Goal: Obtain resource: Obtain resource

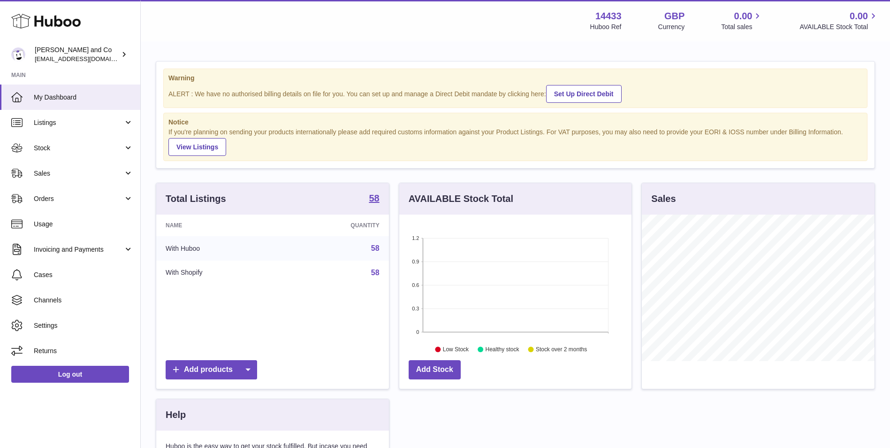
scroll to position [146, 232]
click at [80, 113] on link "Listings" at bounding box center [70, 122] width 140 height 25
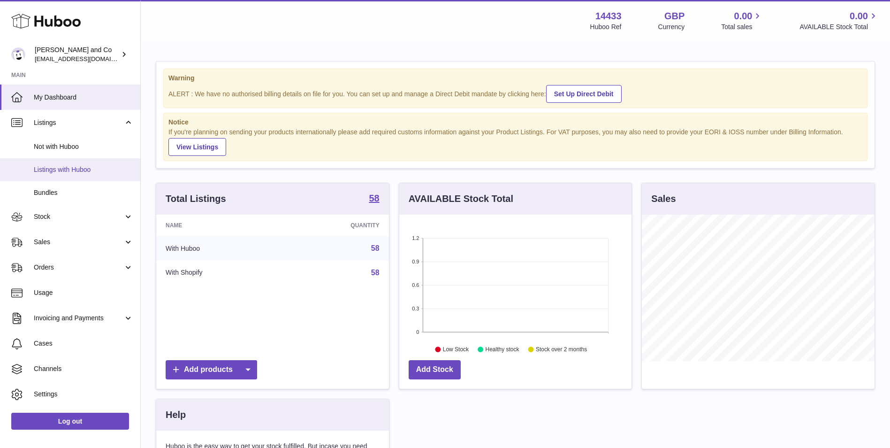
click at [83, 172] on span "Listings with Huboo" at bounding box center [84, 169] width 100 height 9
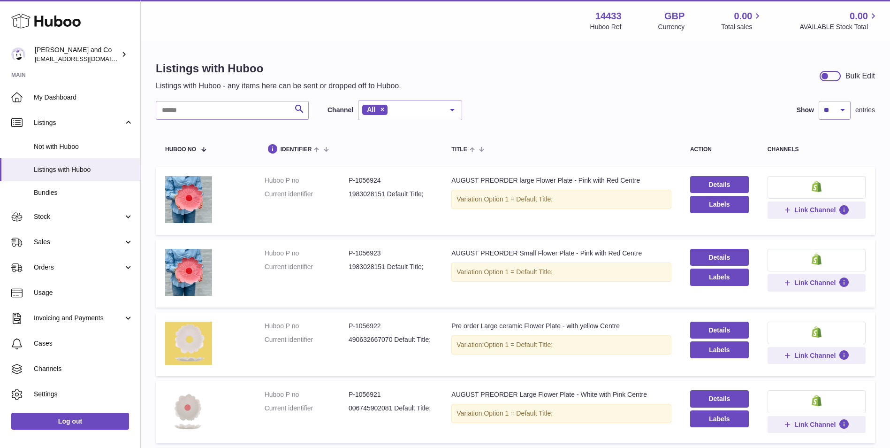
click at [832, 77] on div at bounding box center [830, 76] width 21 height 10
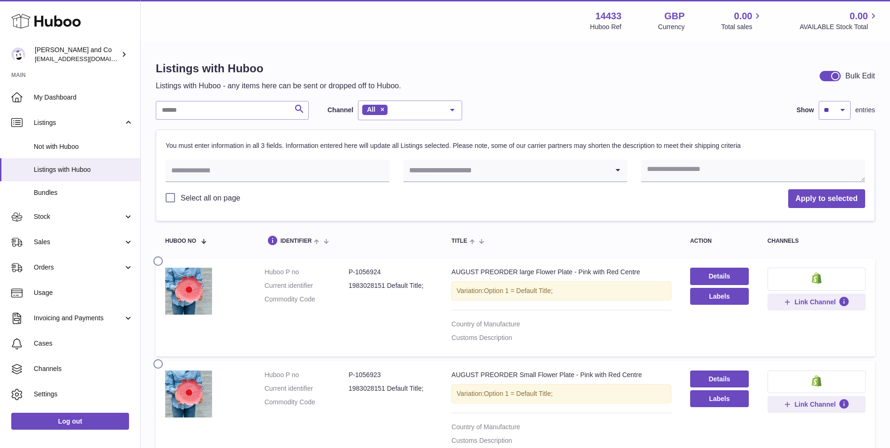
click at [832, 77] on div at bounding box center [835, 76] width 8 height 8
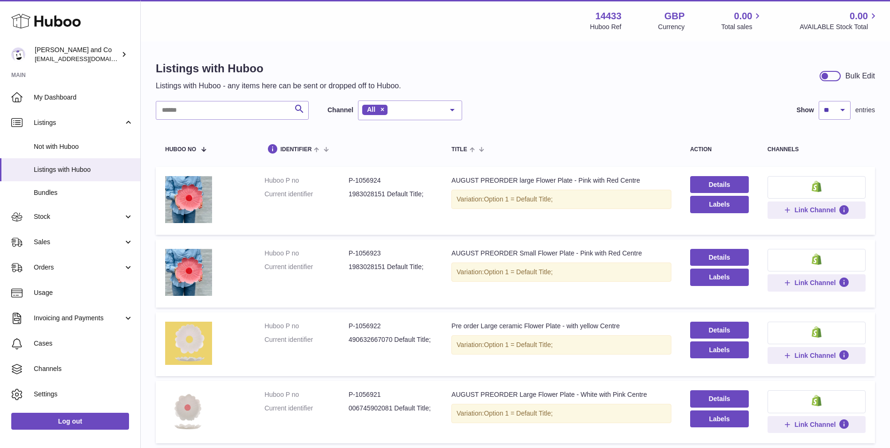
click at [827, 76] on div at bounding box center [825, 76] width 8 height 8
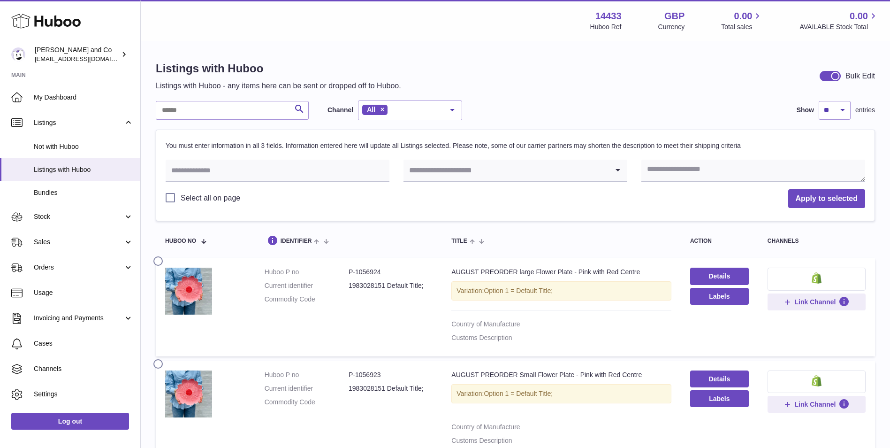
click at [484, 174] on input "Search for option" at bounding box center [506, 171] width 205 height 22
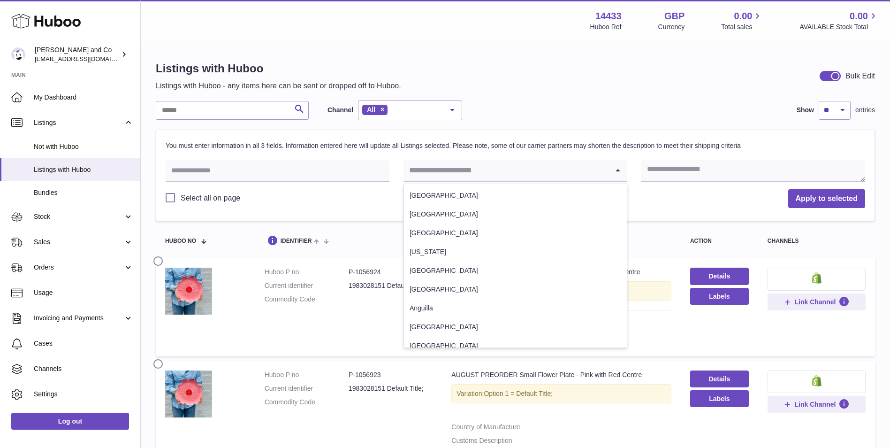
click at [598, 170] on input "Search for option" at bounding box center [506, 171] width 205 height 22
click at [787, 174] on textarea at bounding box center [754, 171] width 224 height 23
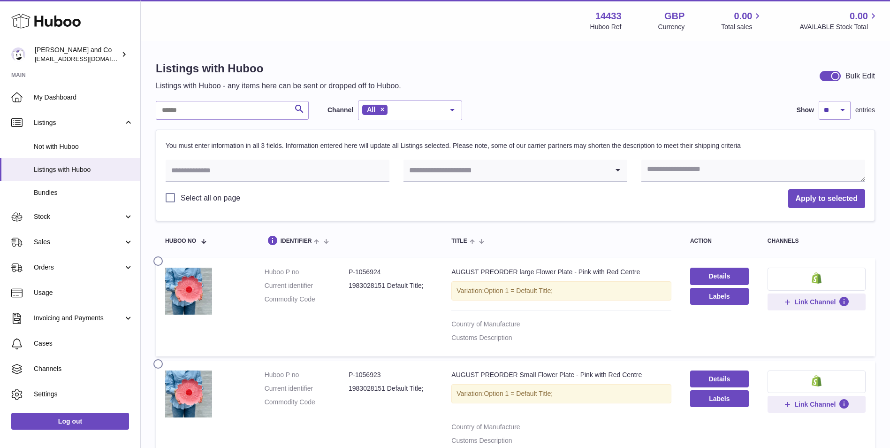
click at [705, 192] on div "Select all on page Apply to selected" at bounding box center [516, 199] width 700 height 20
click at [835, 76] on div at bounding box center [835, 76] width 8 height 8
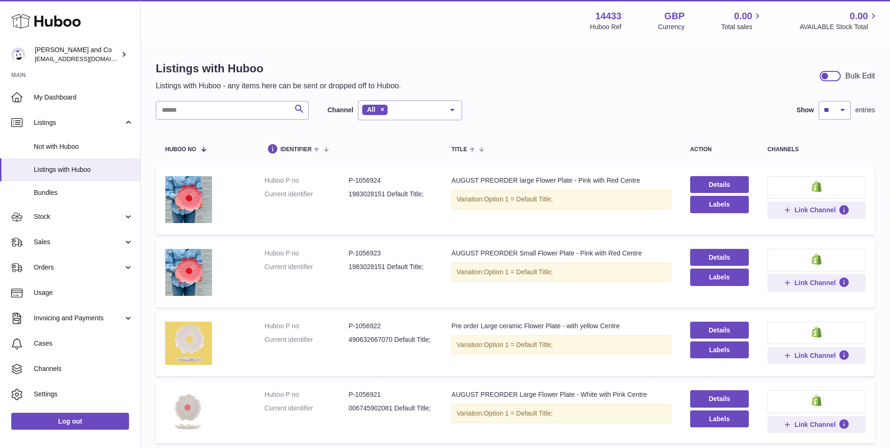
drag, startPoint x: 540, startPoint y: 211, endPoint x: 607, endPoint y: 184, distance: 72.3
click at [540, 211] on td "Title AUGUST PREORDER large Flower Plate - Pink with Red Centre Variation: Opti…" at bounding box center [561, 201] width 239 height 68
click at [711, 183] on link "Details" at bounding box center [719, 184] width 59 height 17
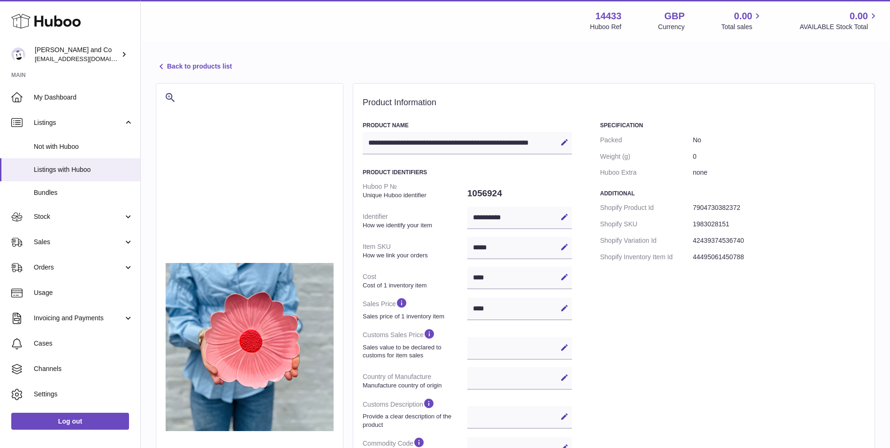
select select
select select "****"
click at [213, 68] on link "Back to products list" at bounding box center [194, 66] width 76 height 11
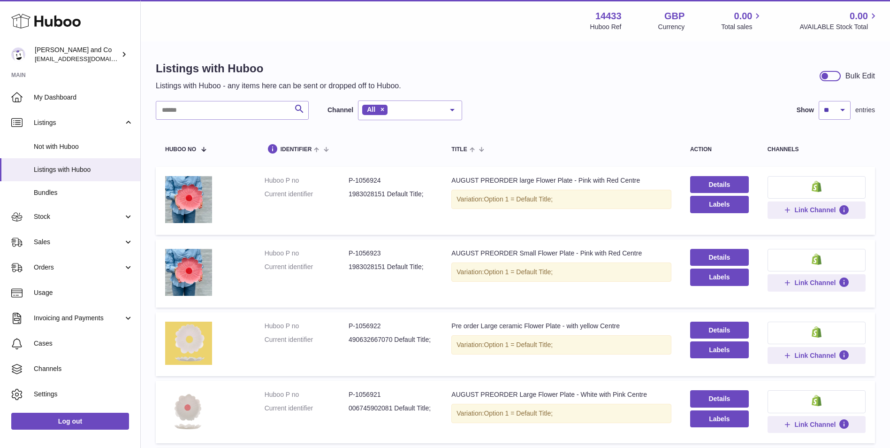
click at [833, 79] on div at bounding box center [830, 76] width 21 height 10
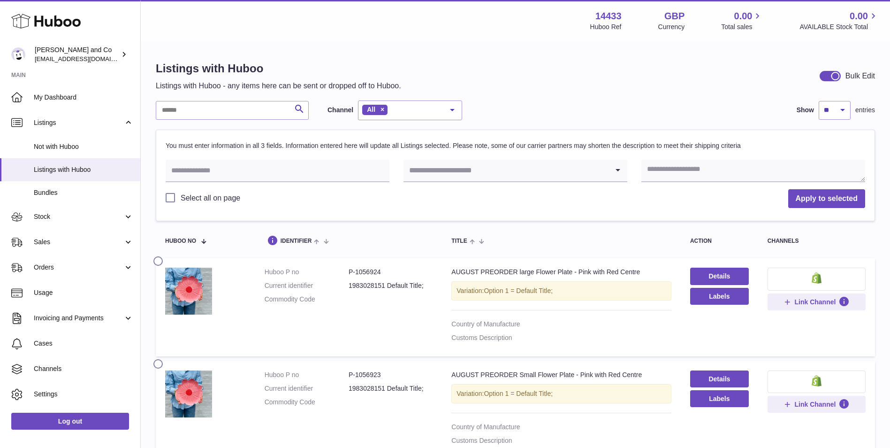
click at [833, 77] on div at bounding box center [835, 76] width 8 height 8
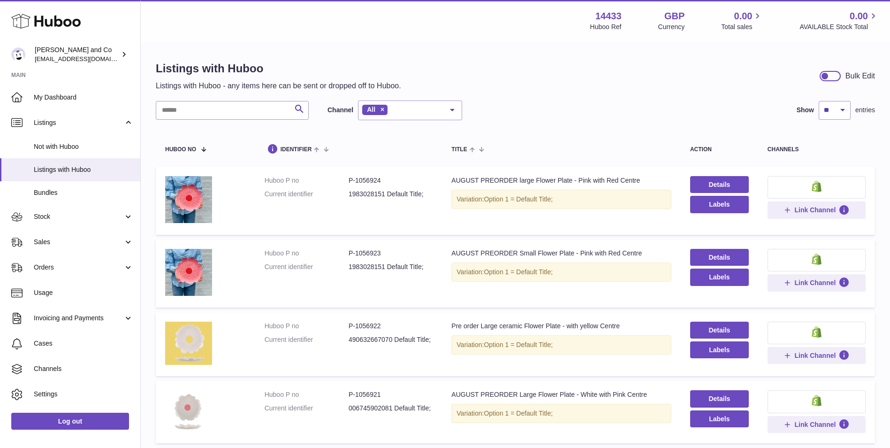
click at [834, 73] on div at bounding box center [830, 76] width 21 height 10
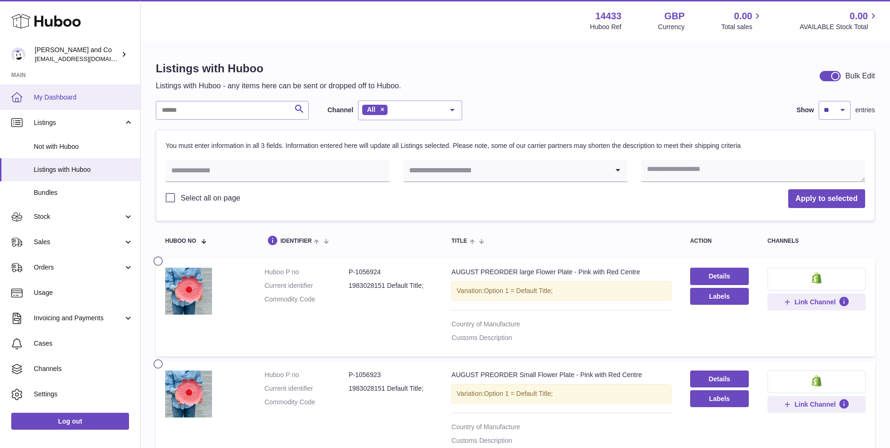
click at [53, 92] on link "My Dashboard" at bounding box center [70, 96] width 140 height 25
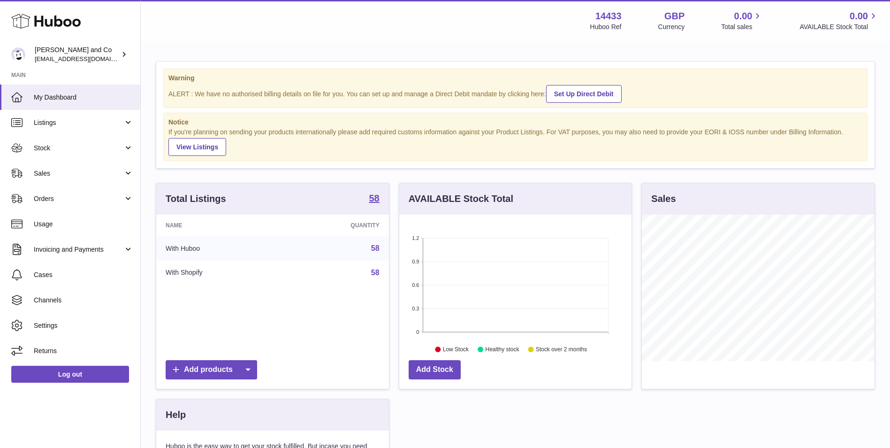
scroll to position [78, 0]
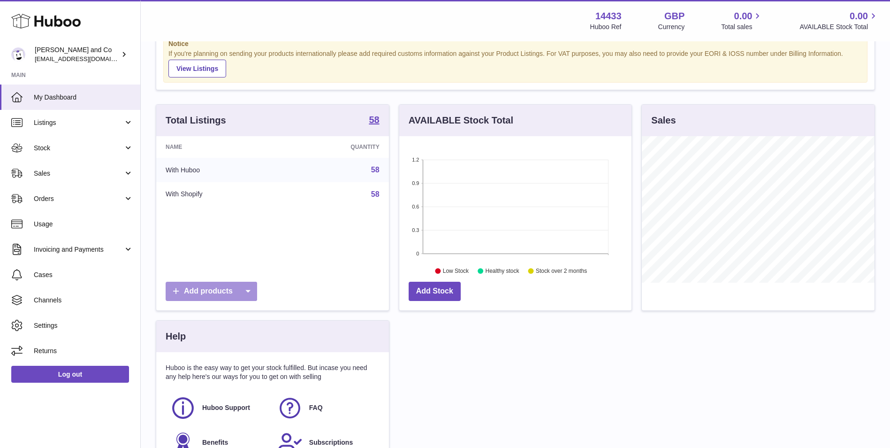
click at [248, 287] on icon at bounding box center [247, 291] width 19 height 19
click at [244, 353] on link "CSV file" at bounding box center [265, 355] width 71 height 20
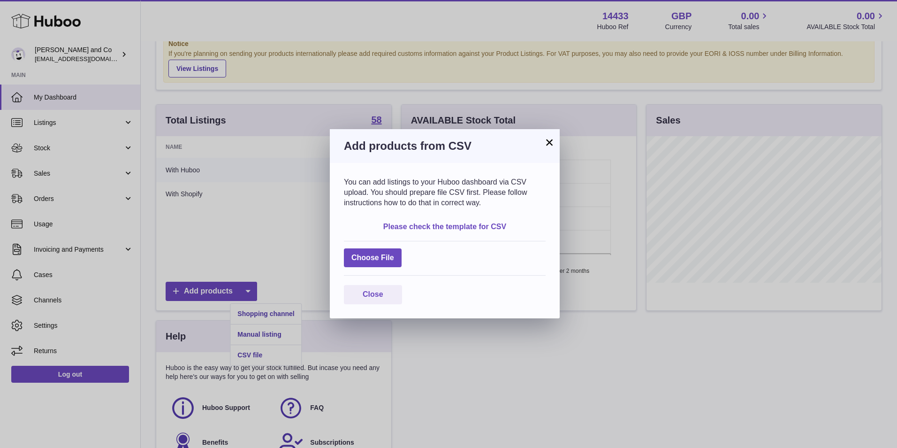
click at [446, 227] on link "Please check the template for CSV" at bounding box center [444, 226] width 123 height 8
click at [551, 138] on button "×" at bounding box center [549, 142] width 11 height 11
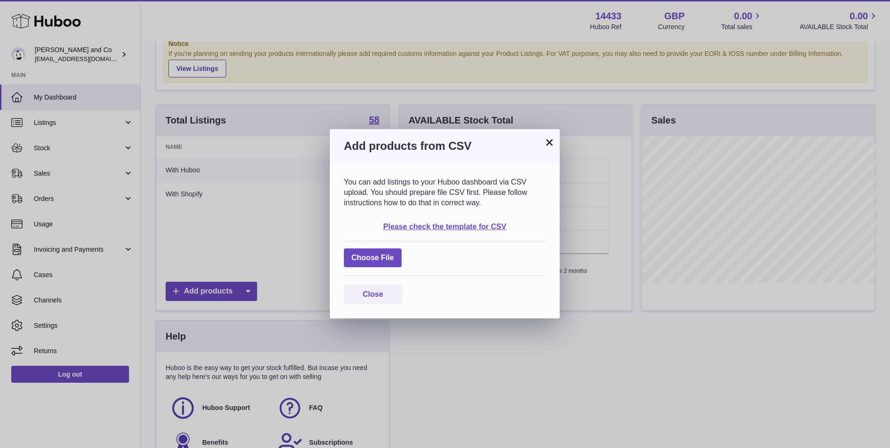
scroll to position [469224, 469138]
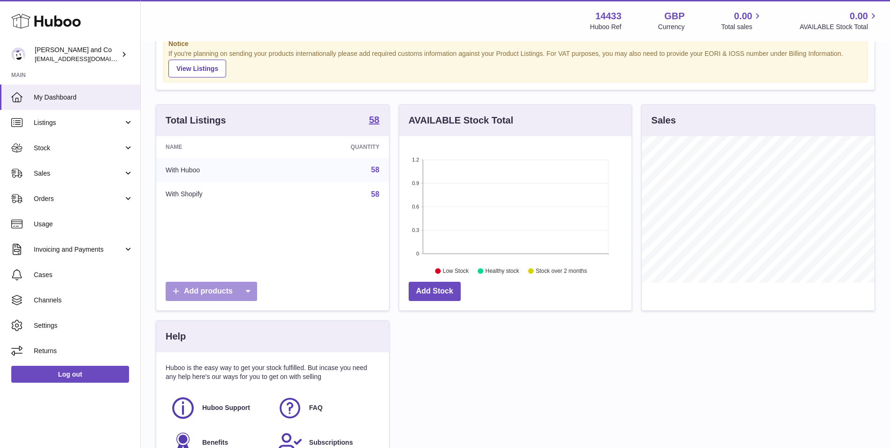
click at [252, 290] on icon at bounding box center [247, 291] width 19 height 19
